Goal: Obtain resource: Obtain resource

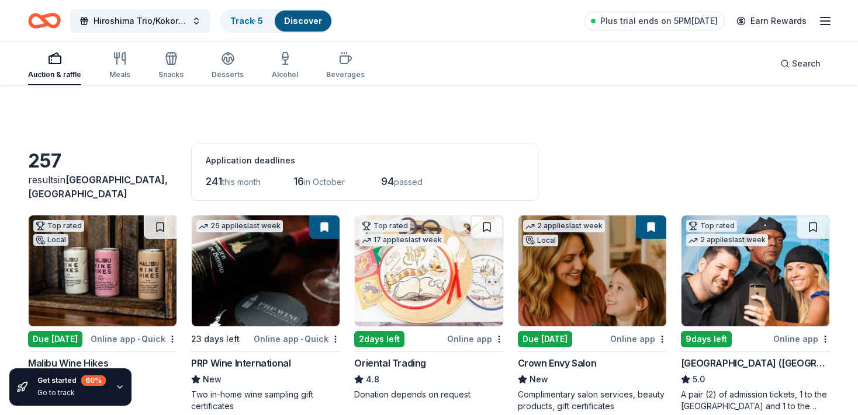
scroll to position [1045, 0]
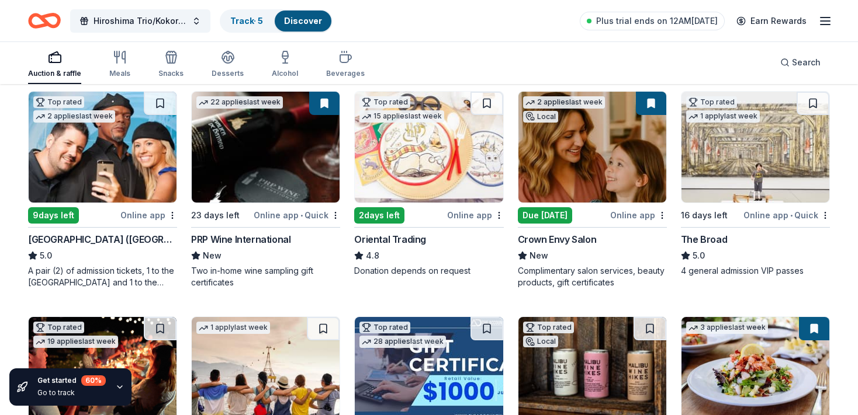
scroll to position [123, 0]
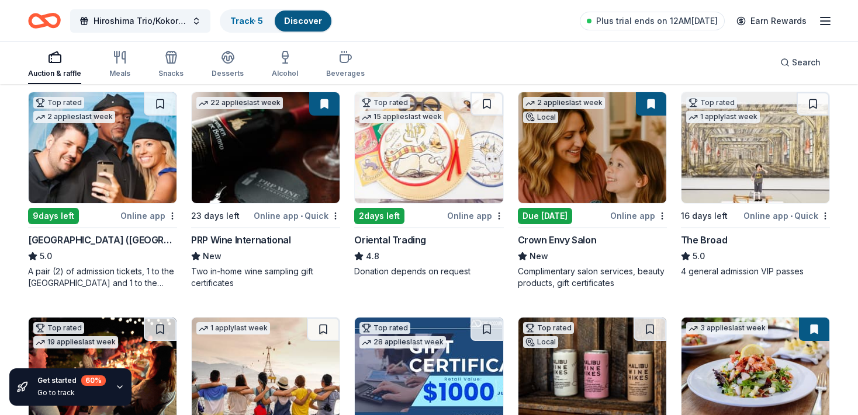
click at [428, 158] on img at bounding box center [429, 147] width 148 height 111
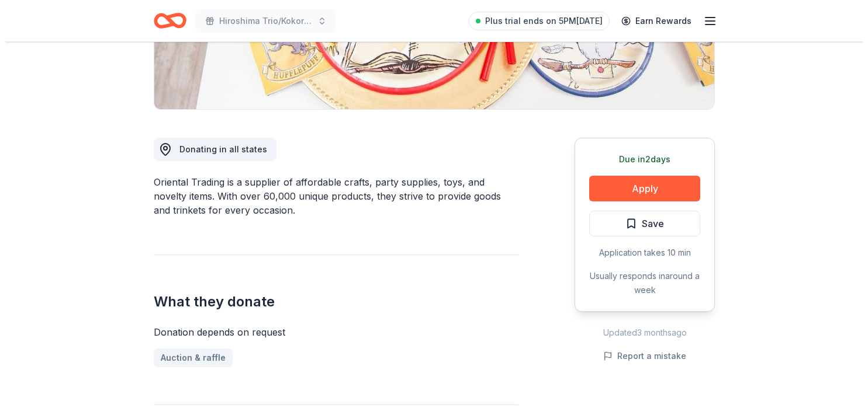
scroll to position [246, 0]
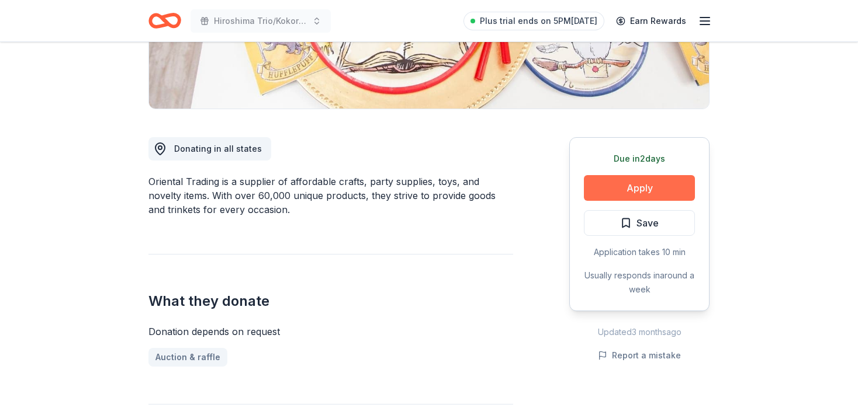
click at [649, 186] on button "Apply" at bounding box center [639, 188] width 111 height 26
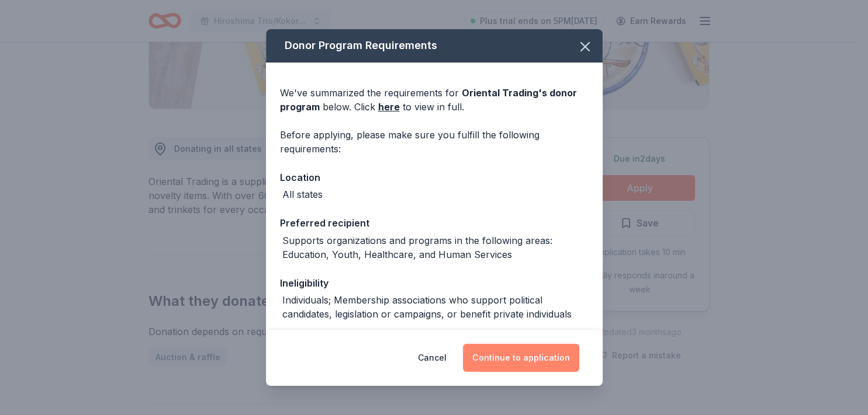
click at [520, 350] on button "Continue to application" at bounding box center [521, 358] width 116 height 28
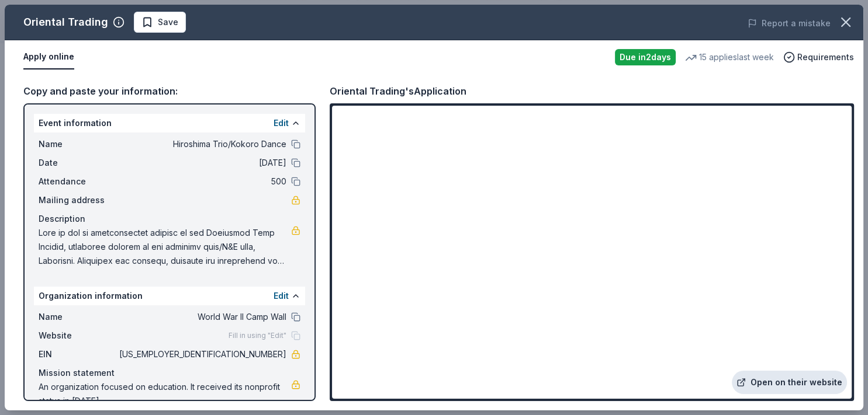
click at [763, 384] on link "Open on their website" at bounding box center [789, 382] width 115 height 23
